Goal: Communication & Community: Answer question/provide support

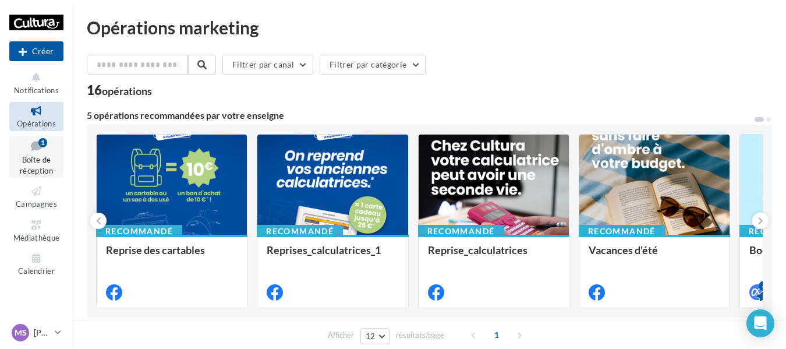
click at [34, 145] on icon at bounding box center [36, 146] width 47 height 16
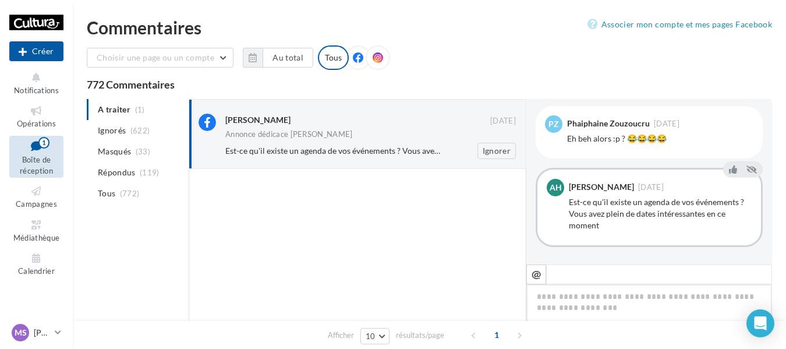
scroll to position [780, 0]
click at [144, 154] on span "(33)" at bounding box center [143, 151] width 15 height 9
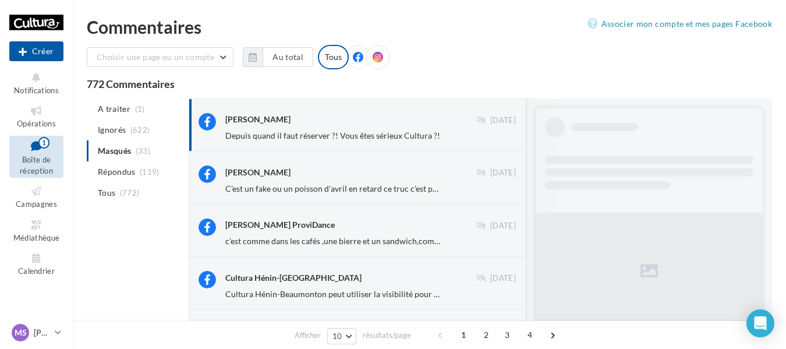
scroll to position [667, 0]
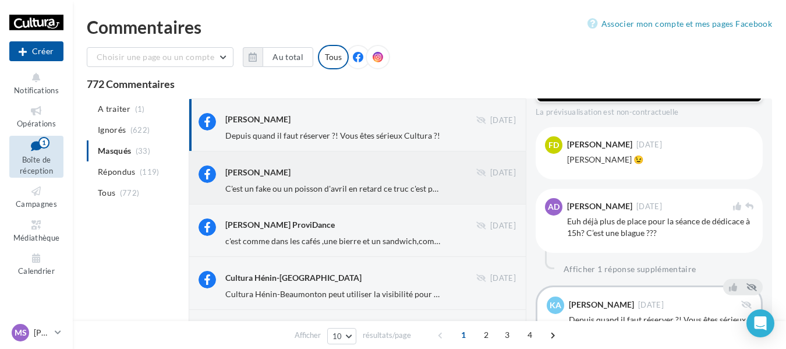
click at [357, 187] on span "C'est un fake ou un poisson d'avril en retard ce truc c'est pas possible... moi…" at bounding box center [686, 188] width 922 height 10
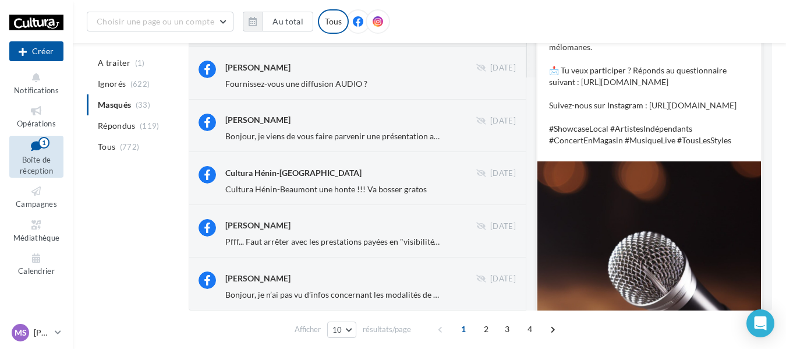
scroll to position [394, 0]
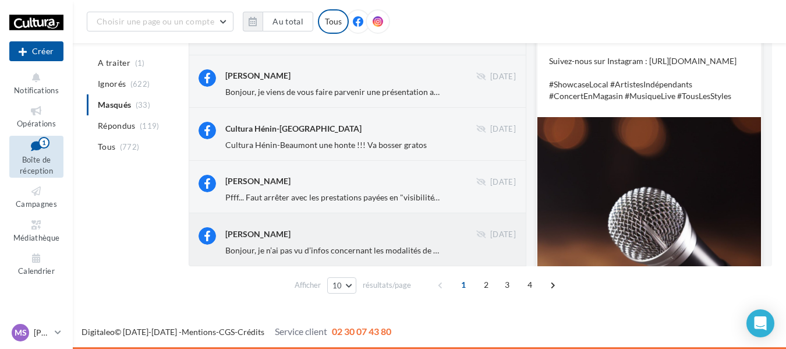
click at [378, 236] on div "Théophile Pchl" at bounding box center [350, 233] width 251 height 12
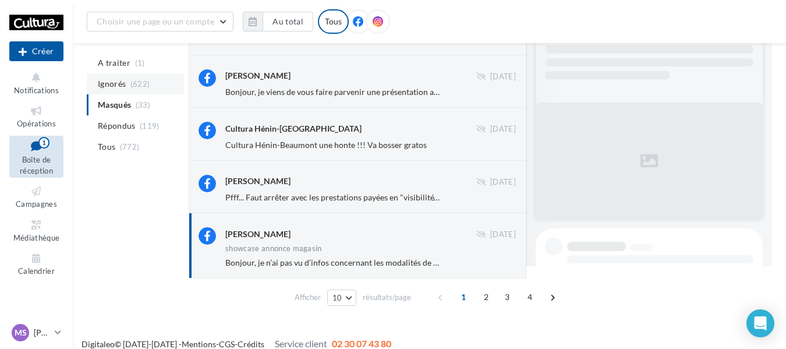
click at [108, 89] on span "Ignorés" at bounding box center [112, 84] width 28 height 12
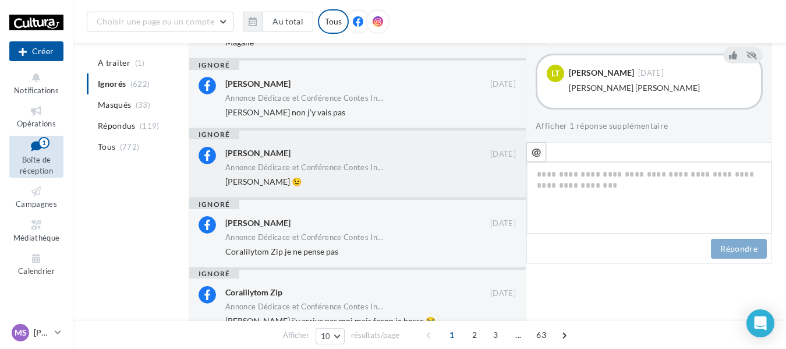
scroll to position [538, 0]
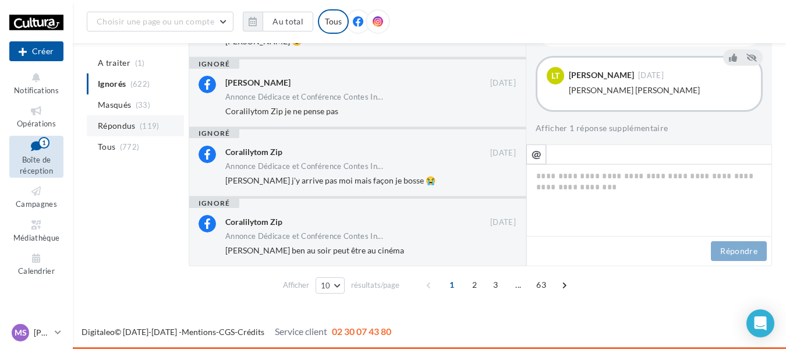
click at [137, 127] on li "Répondus (119)" at bounding box center [135, 125] width 97 height 21
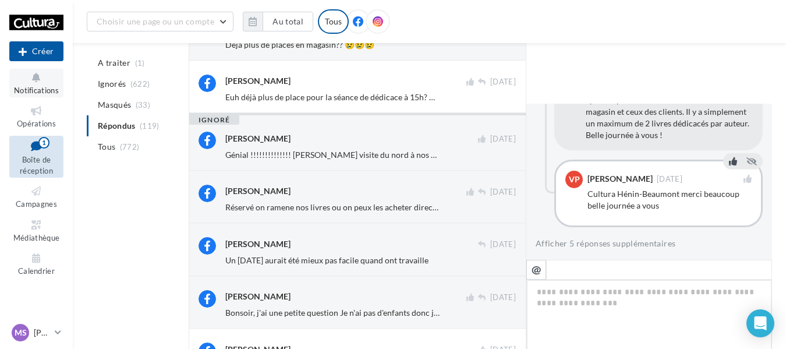
scroll to position [258, 0]
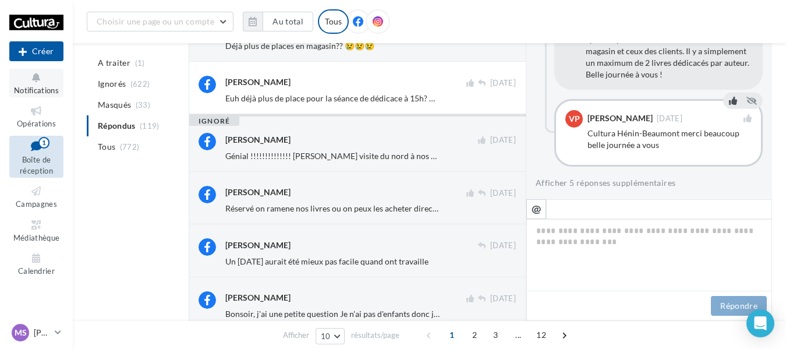
click at [29, 86] on span "Notifications" at bounding box center [36, 90] width 45 height 9
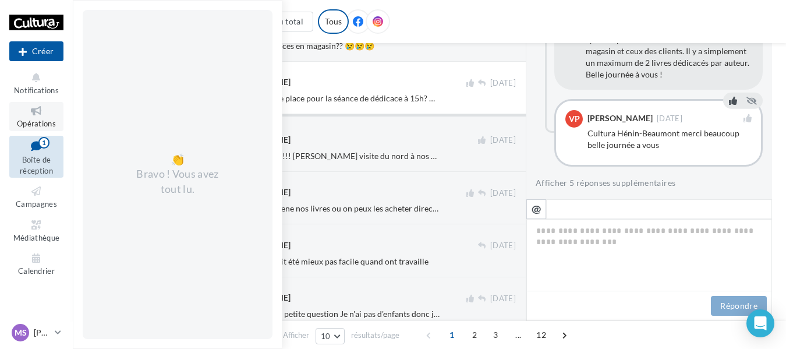
click at [39, 118] on link "Opérations" at bounding box center [36, 116] width 54 height 29
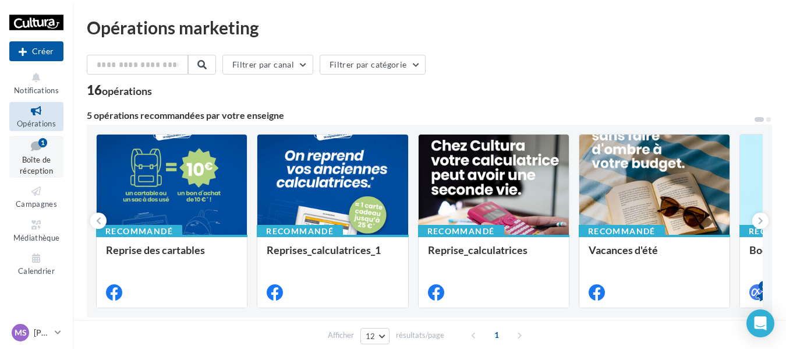
click at [43, 154] on link "Boîte de réception 1" at bounding box center [36, 157] width 54 height 42
